Goal: Transaction & Acquisition: Obtain resource

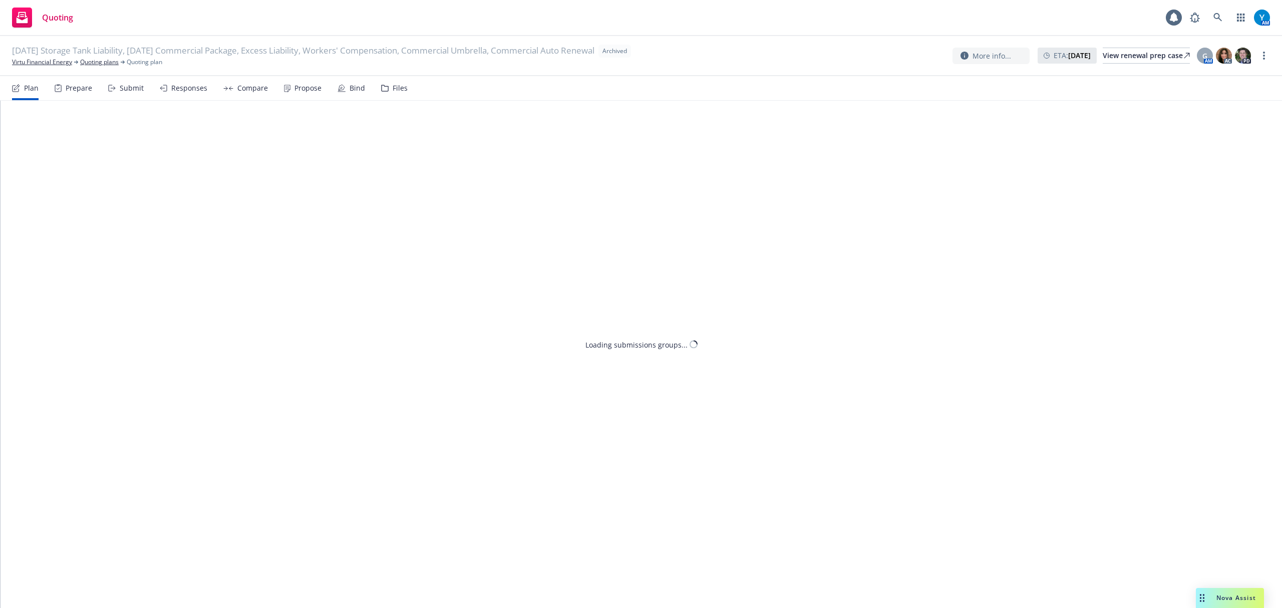
click at [406, 89] on nav "Plan Prepare Submit Responses Compare Propose Bind Files" at bounding box center [641, 88] width 1258 height 24
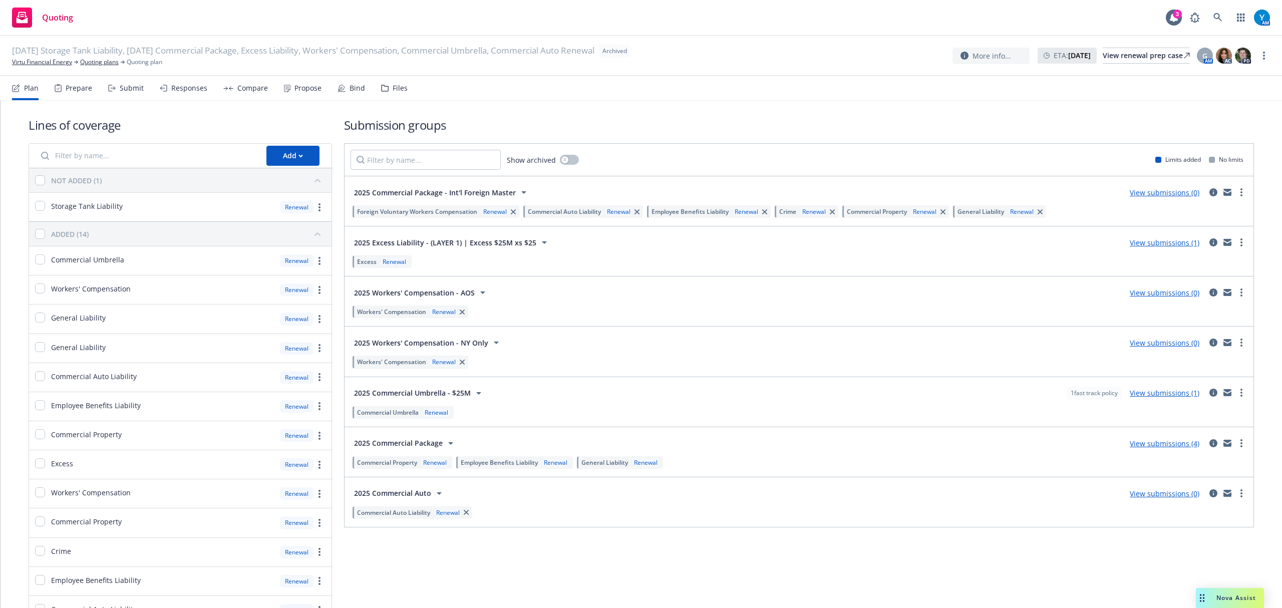
click at [403, 89] on div "Files" at bounding box center [400, 88] width 15 height 8
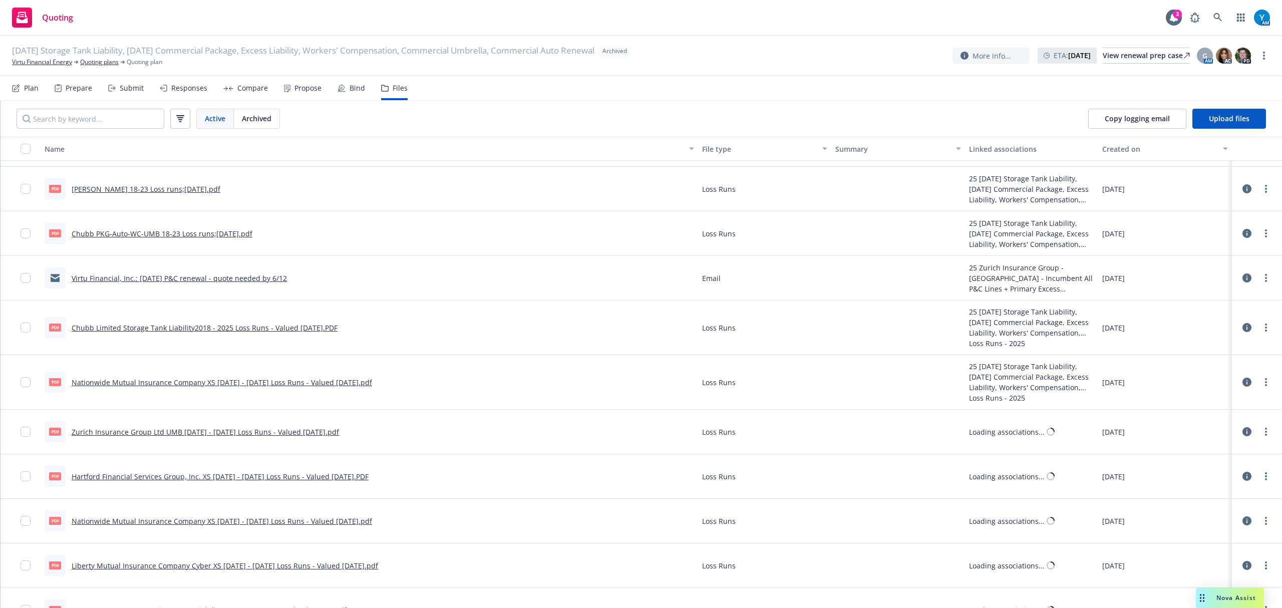
scroll to position [2537, 0]
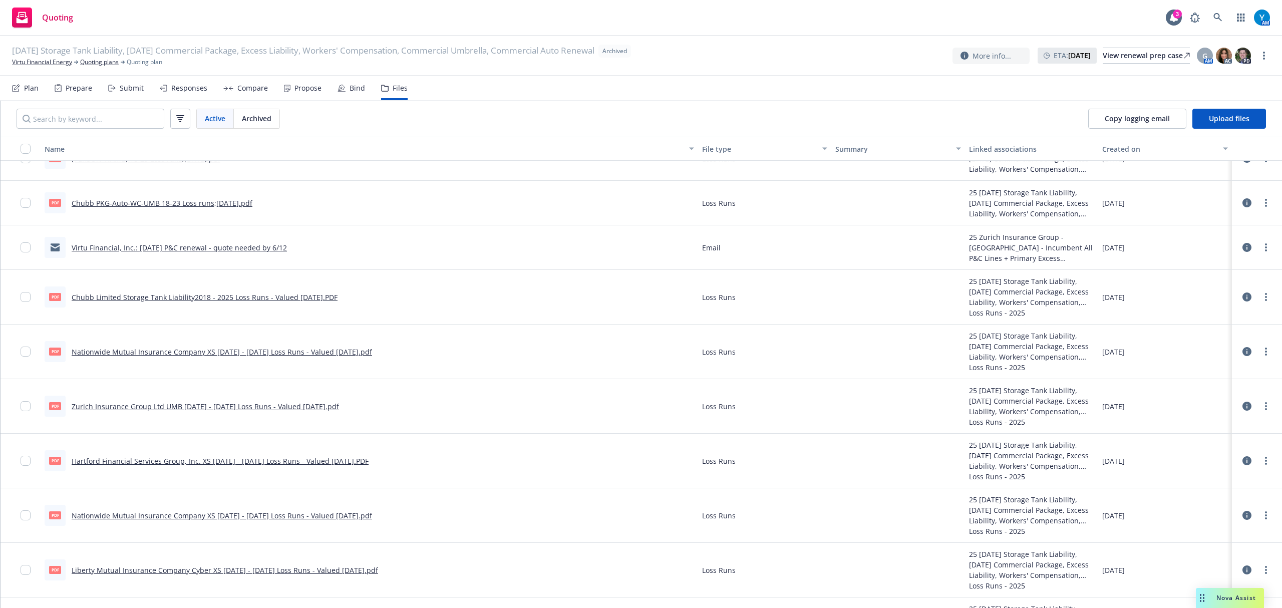
click at [183, 119] on icon "button" at bounding box center [180, 118] width 8 height 7
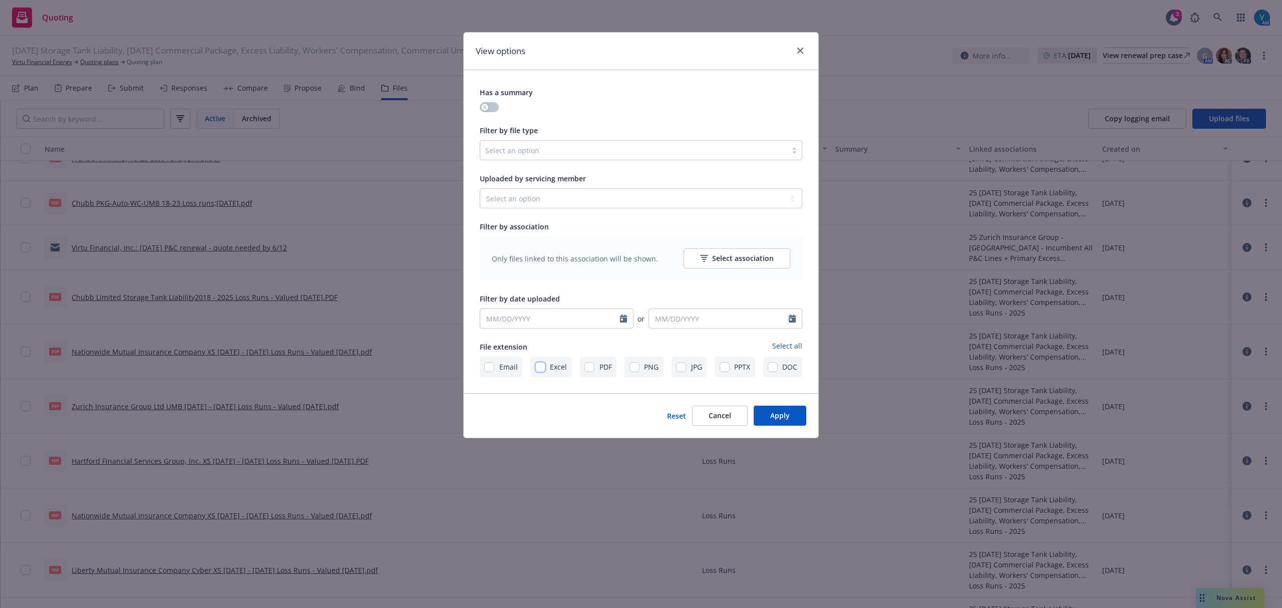
click at [539, 369] on input "checkbox" at bounding box center [540, 367] width 10 height 10
checkbox input "true"
click at [764, 410] on button "Apply" at bounding box center [780, 416] width 53 height 20
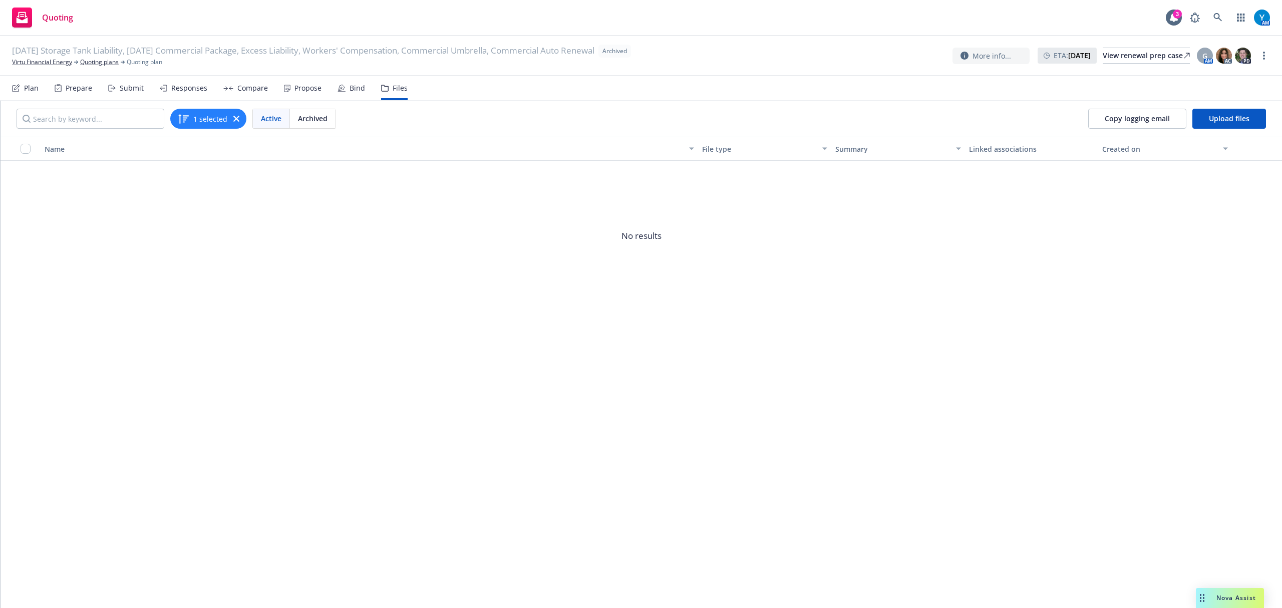
click at [238, 122] on div "1 selected" at bounding box center [208, 119] width 76 height 20
click at [238, 117] on icon "button" at bounding box center [236, 119] width 6 height 6
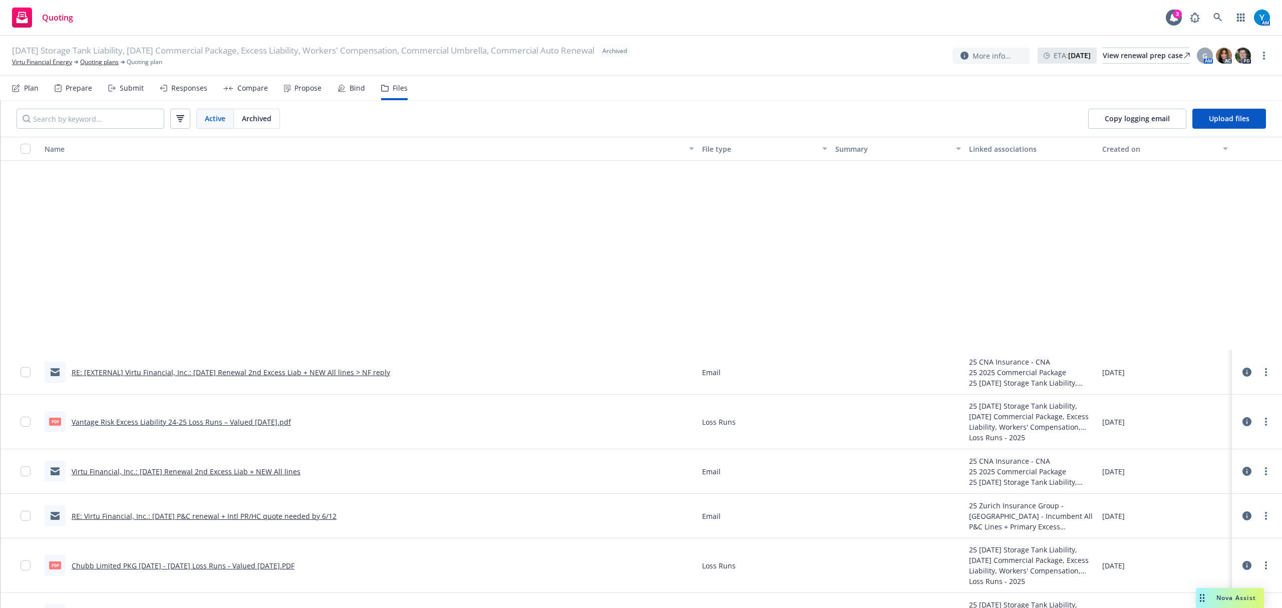
scroll to position [2326, 0]
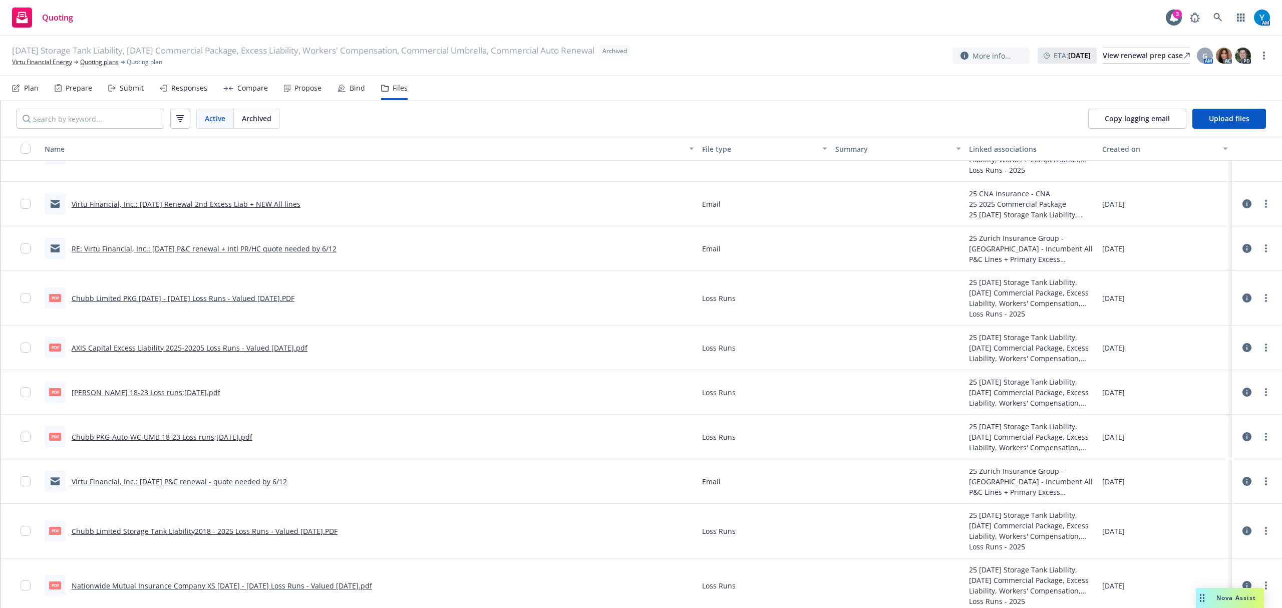
click at [308, 248] on link "RE: Virtu Financial, Inc.: [DATE] P&C renewal + Intl PR/HC quote needed by 6/12" at bounding box center [204, 249] width 265 height 10
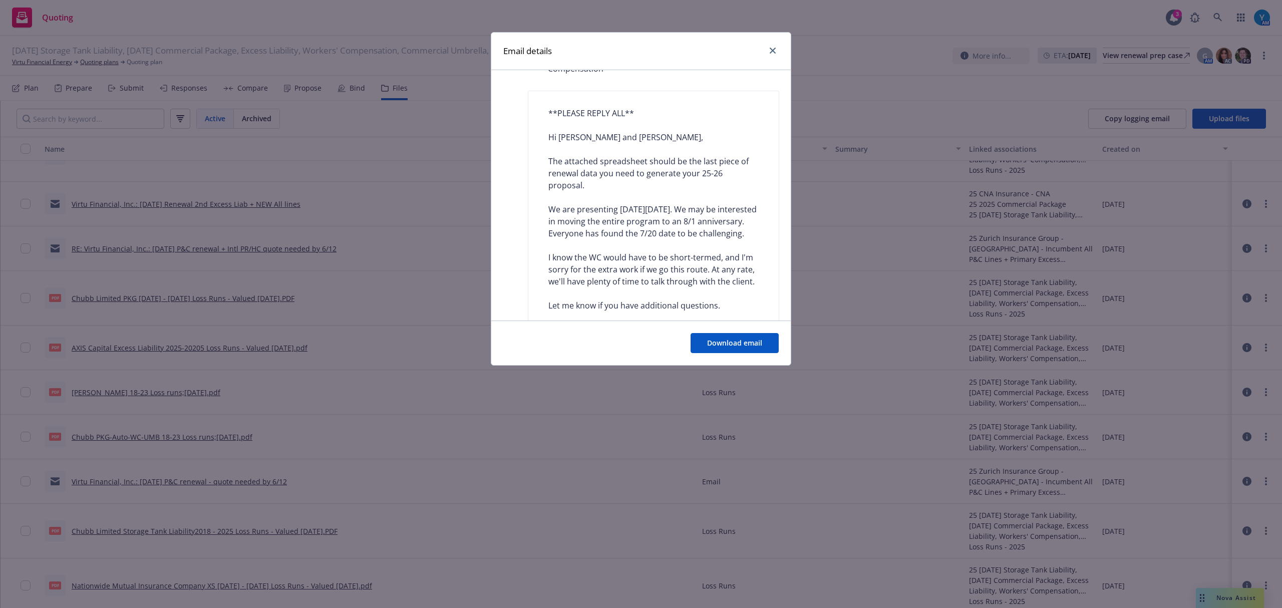
scroll to position [334, 0]
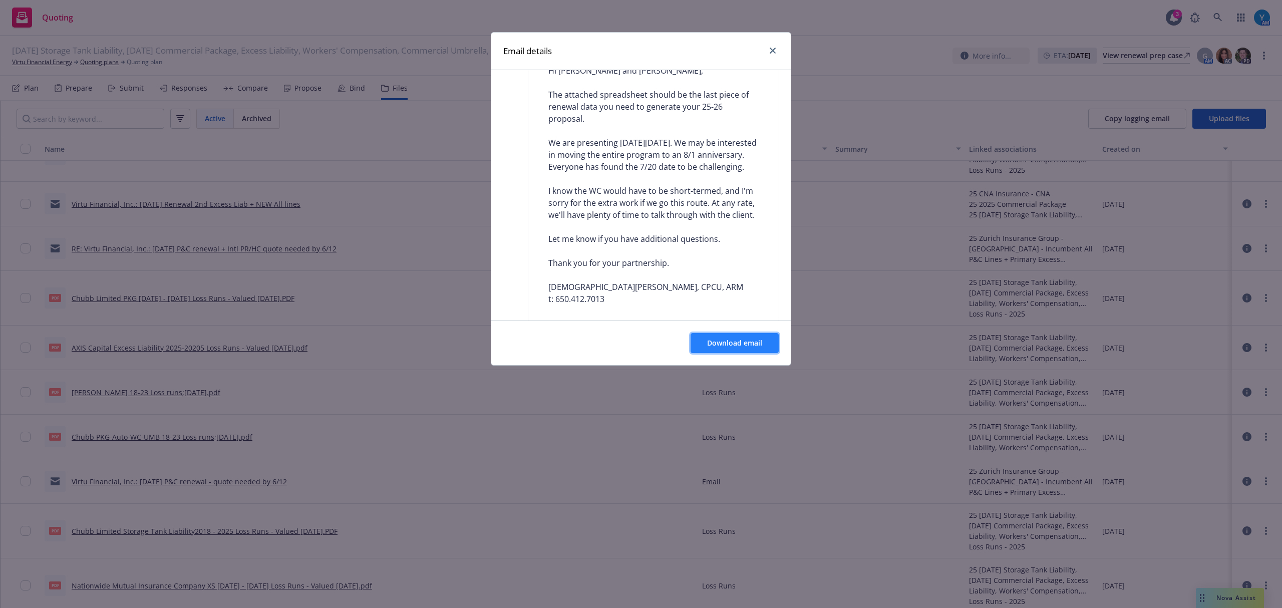
click at [737, 350] on button "Download email" at bounding box center [735, 343] width 88 height 20
click at [776, 49] on link "close" at bounding box center [773, 51] width 12 height 12
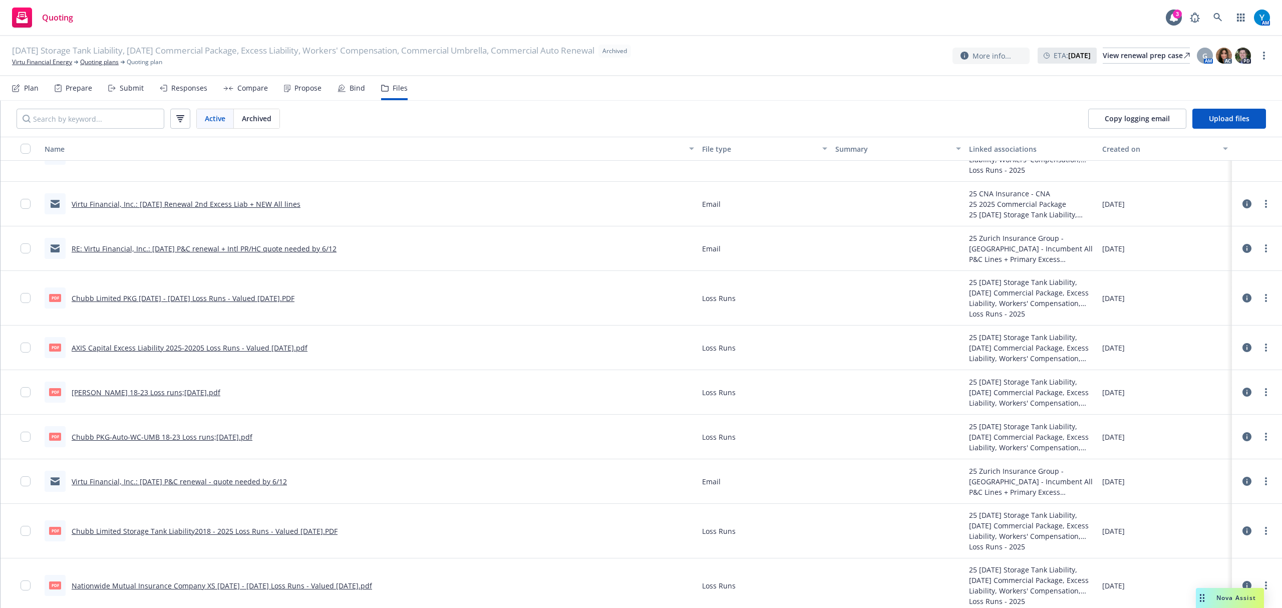
click at [240, 483] on link "Virtu Financial, Inc.: [DATE] P&C renewal - quote needed by 6/12" at bounding box center [179, 482] width 215 height 10
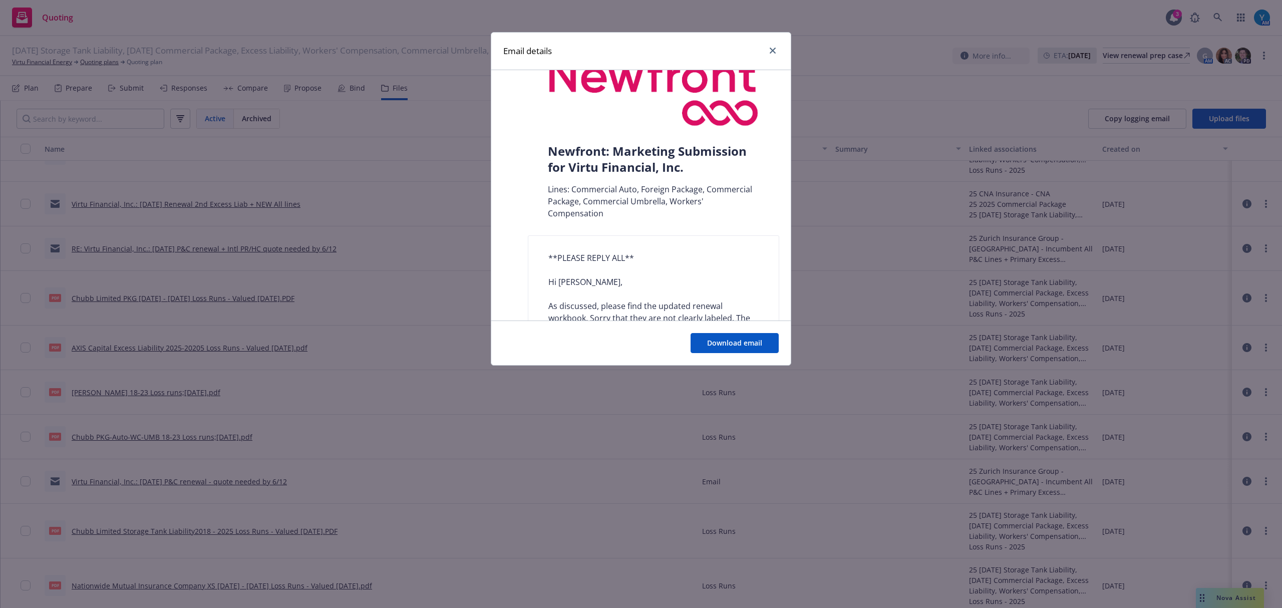
scroll to position [133, 0]
click at [707, 345] on span "Download email" at bounding box center [734, 343] width 55 height 10
click at [774, 50] on icon "close" at bounding box center [773, 51] width 6 height 6
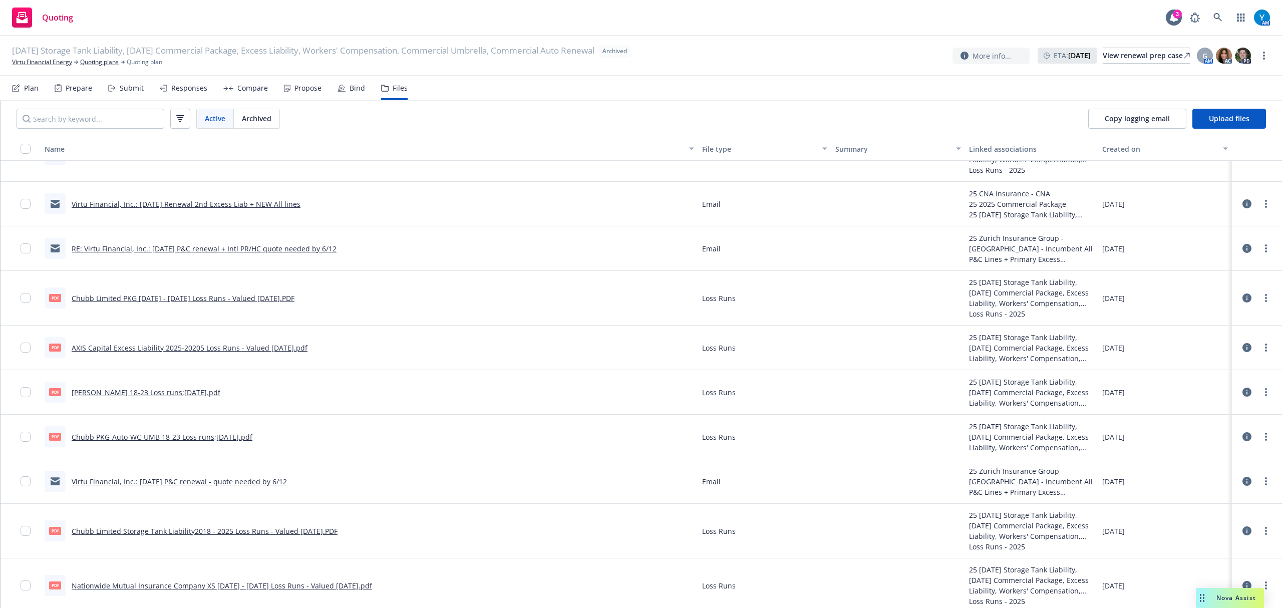
drag, startPoint x: 39, startPoint y: 63, endPoint x: 128, endPoint y: 76, distance: 90.1
click at [39, 63] on link "Virtu Financial Energy" at bounding box center [42, 62] width 60 height 9
